Goal: Book appointment/travel/reservation

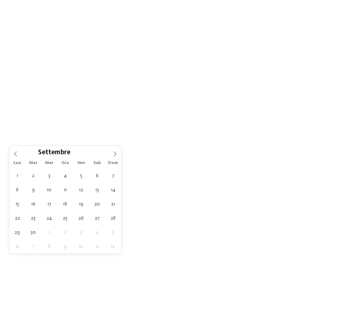
click at [114, 153] on icon at bounding box center [115, 153] width 5 height 5
click at [115, 153] on icon at bounding box center [115, 153] width 5 height 5
type div "[DATE]"
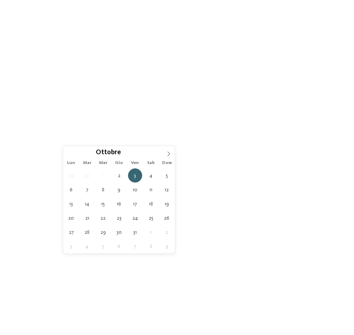
click at [107, 259] on div "03.10.2025" at bounding box center [88, 260] width 37 height 6
type div "[DATE]"
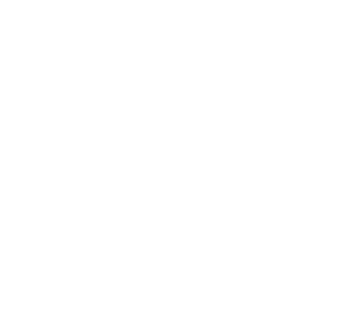
click at [327, 263] on link "trova l’hotel" at bounding box center [319, 260] width 52 height 13
